Goal: Task Accomplishment & Management: Manage account settings

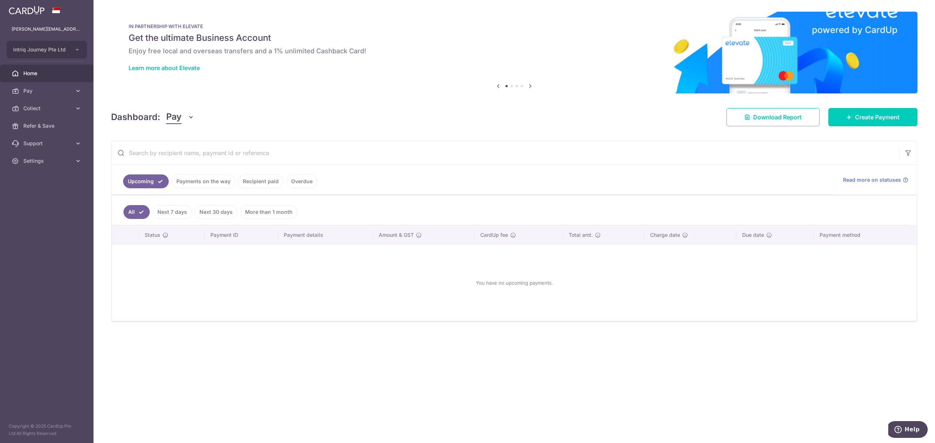
click at [189, 118] on icon "button" at bounding box center [190, 117] width 7 height 7
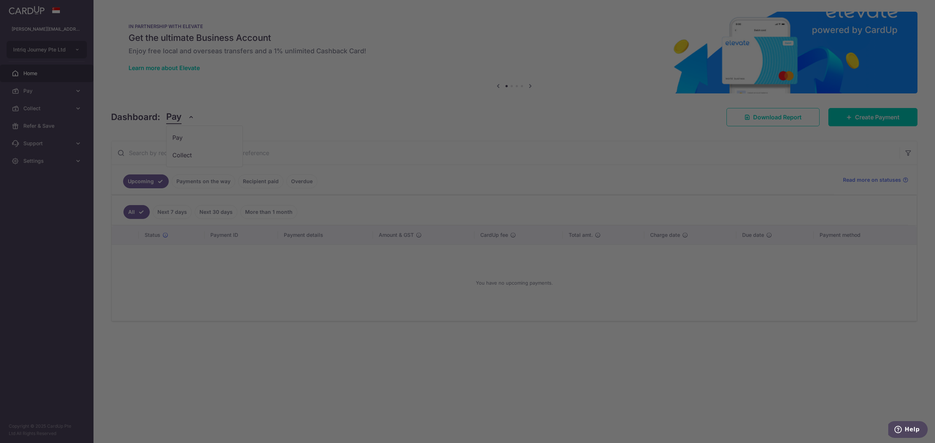
click at [191, 159] on div at bounding box center [472, 224] width 945 height 448
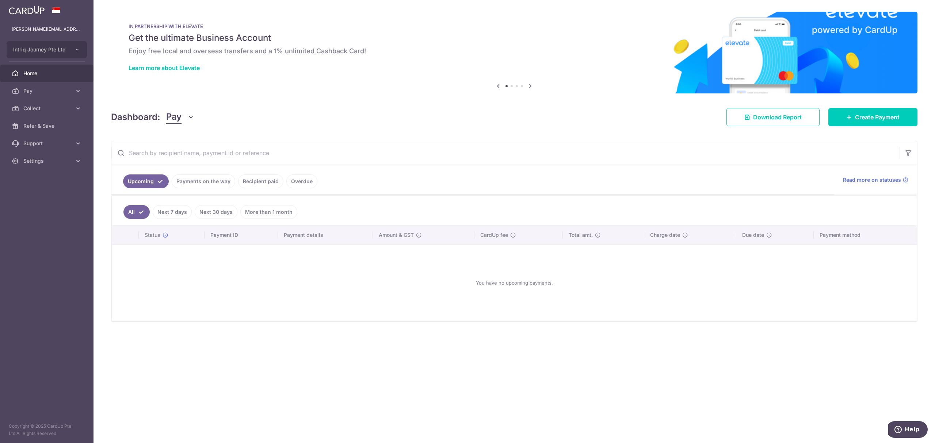
click at [193, 115] on icon "button" at bounding box center [190, 117] width 7 height 7
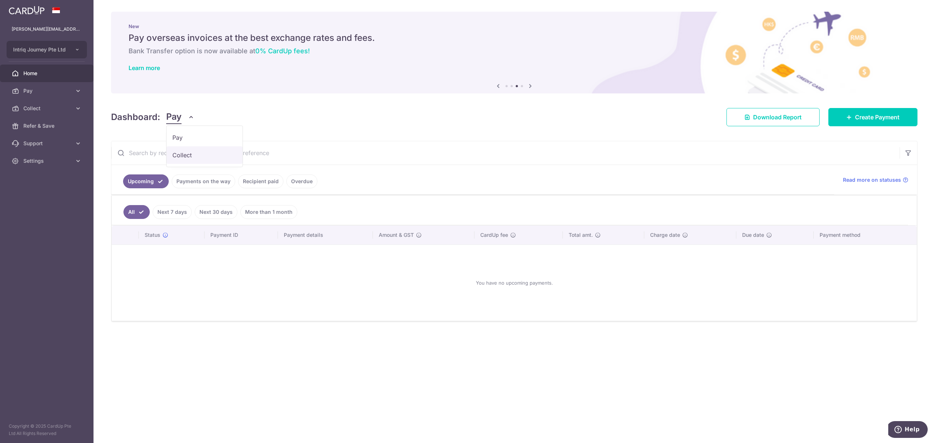
click at [184, 152] on link "Collect" at bounding box center [205, 155] width 76 height 18
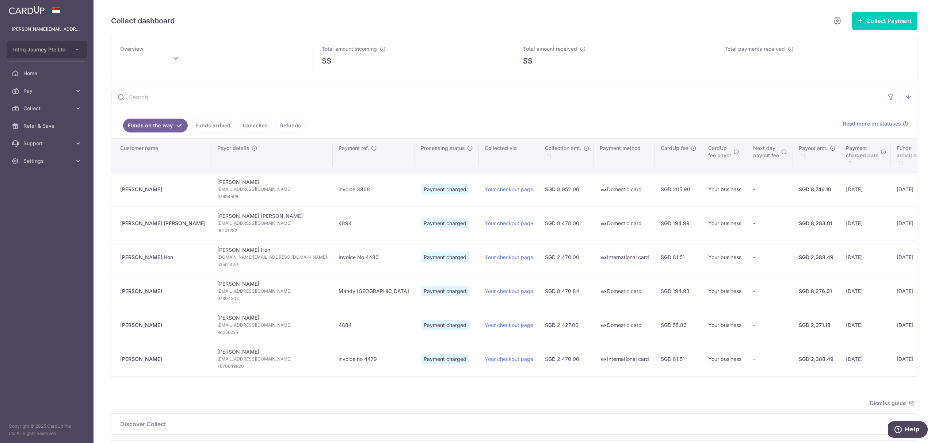
type input "[DATE]"
